Goal: Task Accomplishment & Management: Use online tool/utility

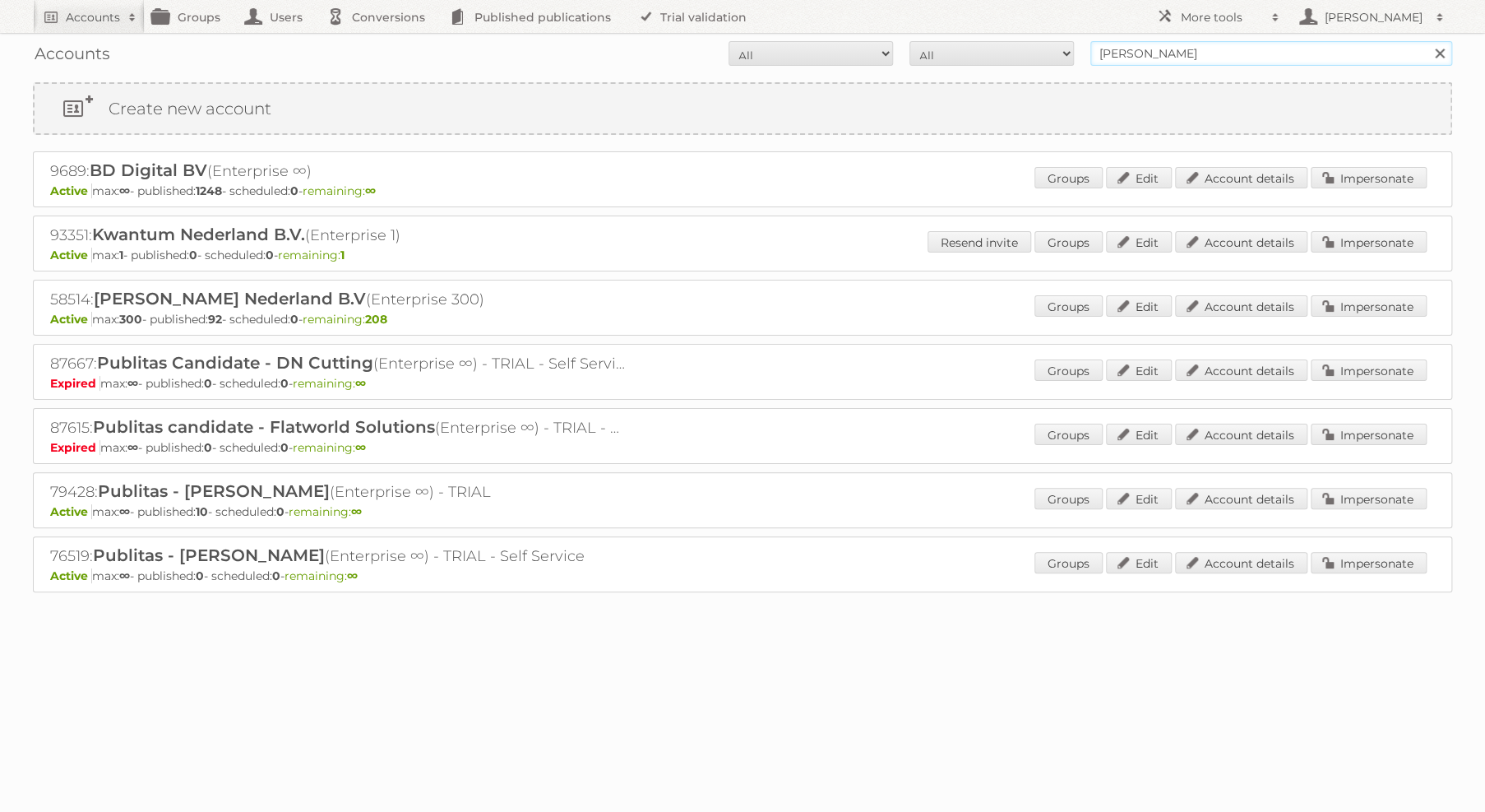
click at [1176, 46] on input "[PERSON_NAME]" at bounding box center [1271, 53] width 362 height 25
drag, startPoint x: 0, startPoint y: 0, endPoint x: 1177, endPoint y: 47, distance: 1177.9
click at [1177, 47] on input "[PERSON_NAME]" at bounding box center [1271, 53] width 362 height 25
type input "totaalbed"
click at [1427, 41] on input "Search" at bounding box center [1439, 53] width 25 height 25
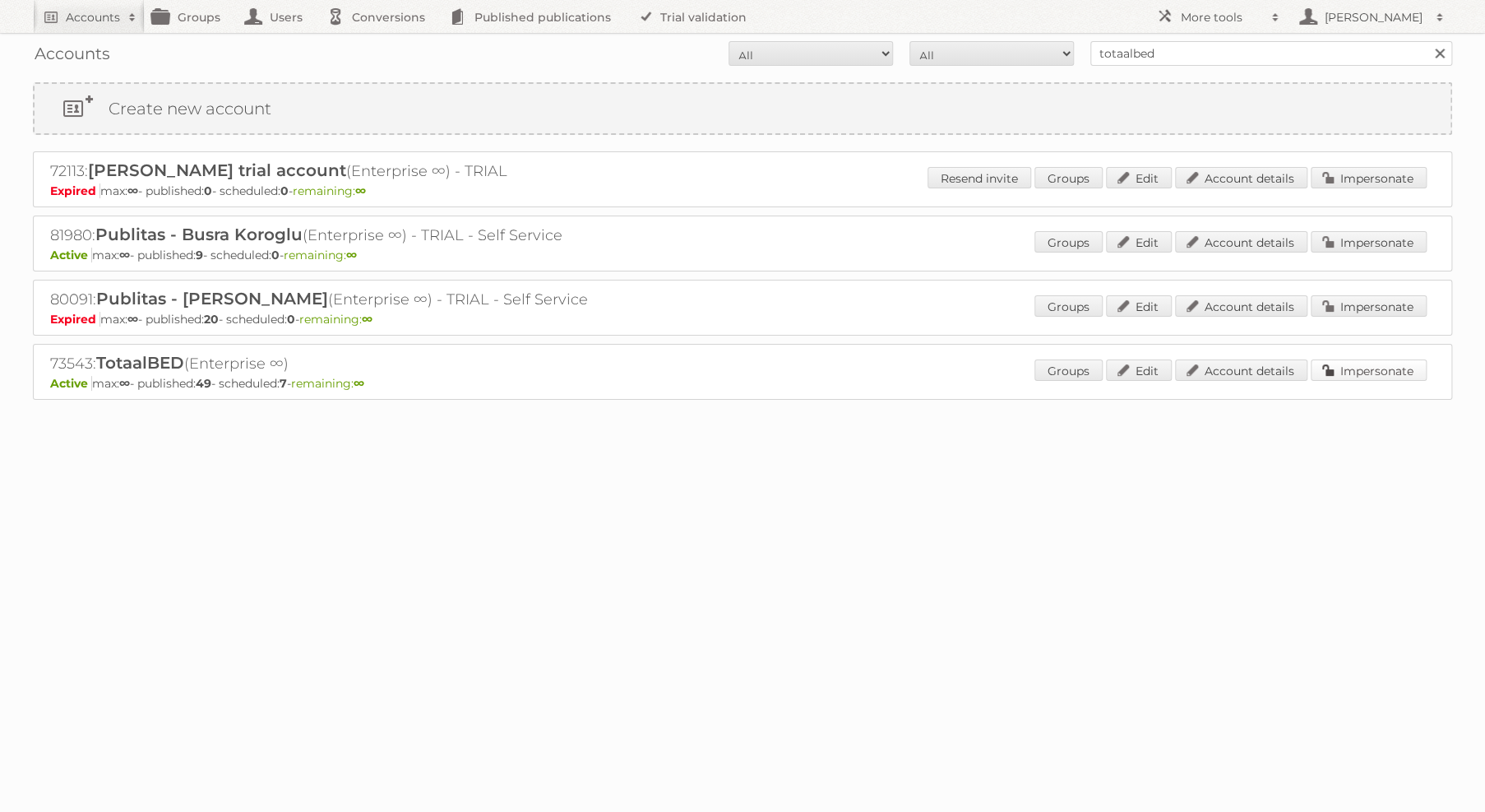
click at [1346, 359] on link "Impersonate" at bounding box center [1369, 370] width 116 height 21
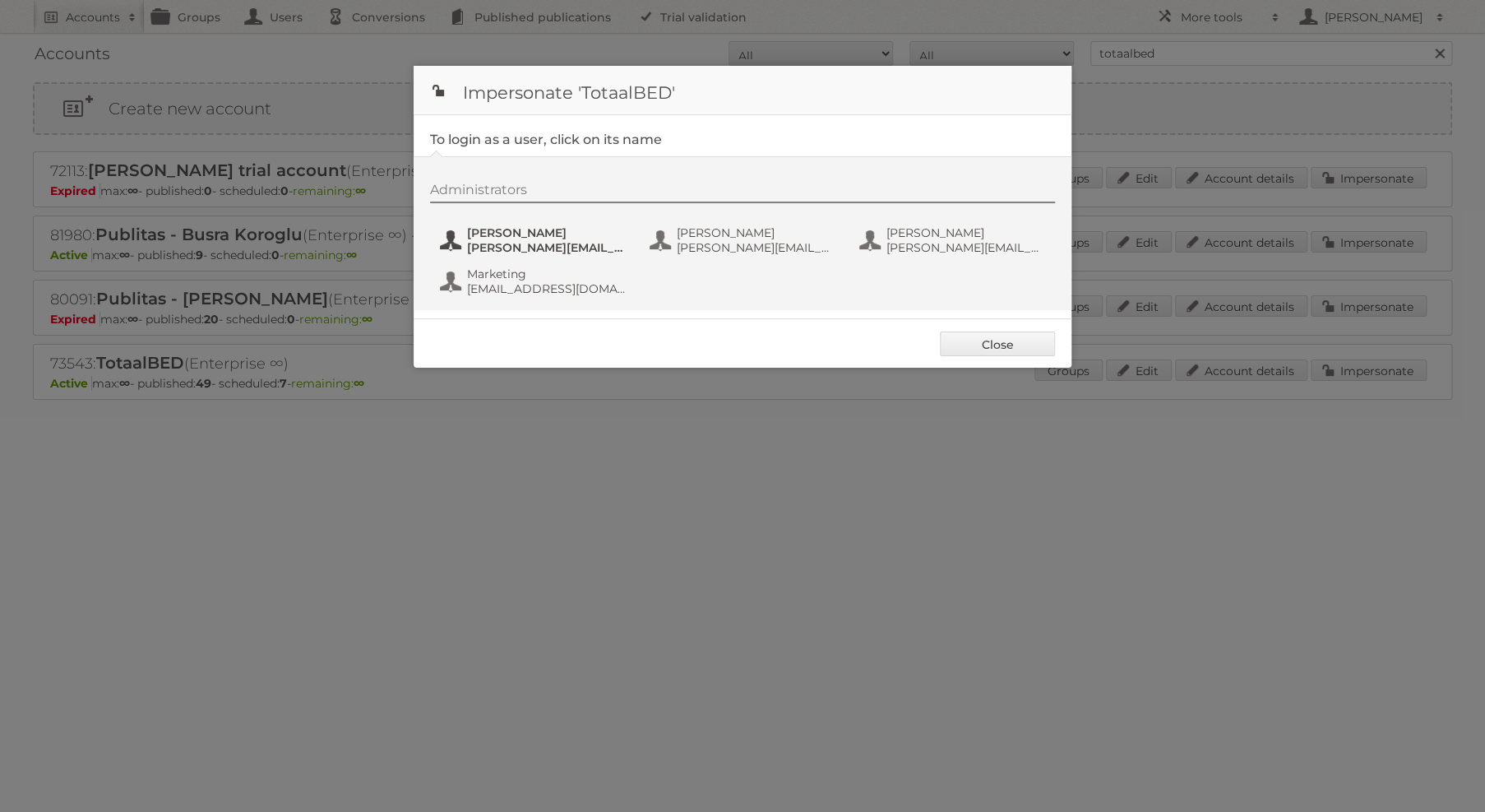
click at [626, 236] on span "Denise Damman" at bounding box center [546, 233] width 159 height 15
